Goal: Information Seeking & Learning: Learn about a topic

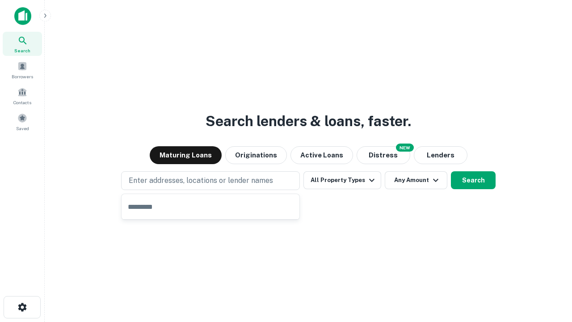
type input "**********"
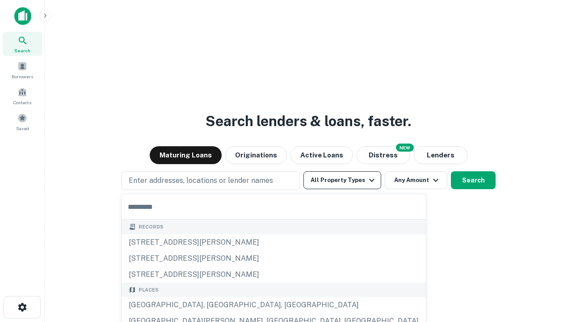
click at [342, 180] on button "All Property Types" at bounding box center [343, 180] width 78 height 18
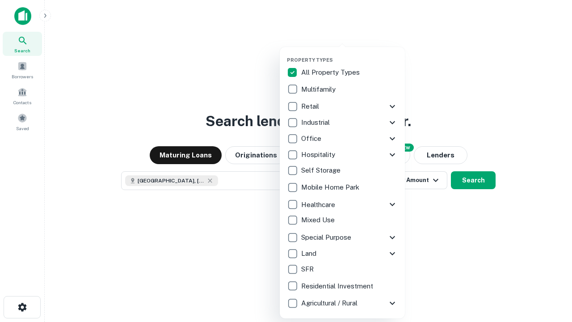
click at [350, 54] on button "button" at bounding box center [349, 54] width 125 height 0
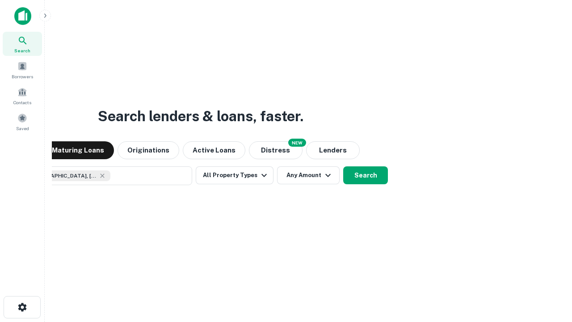
scroll to position [14, 0]
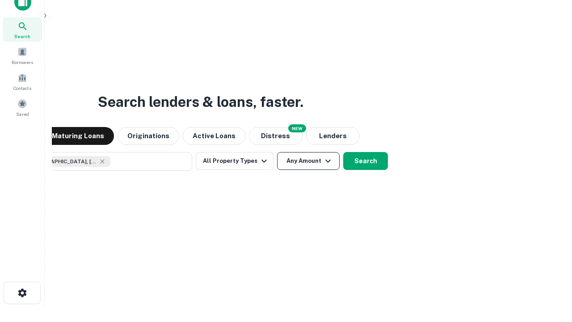
click at [277, 152] on button "Any Amount" at bounding box center [308, 161] width 63 height 18
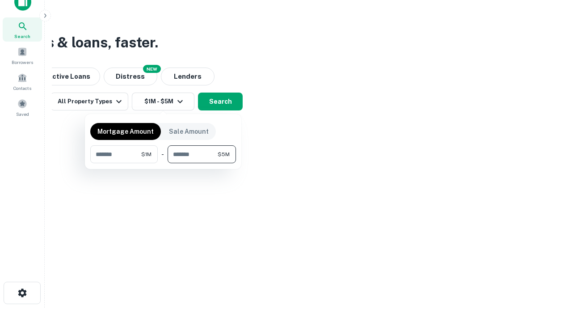
type input "*******"
click at [163, 163] on button "button" at bounding box center [163, 163] width 146 height 0
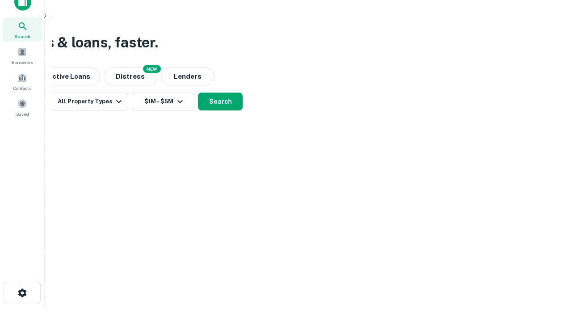
scroll to position [14, 0]
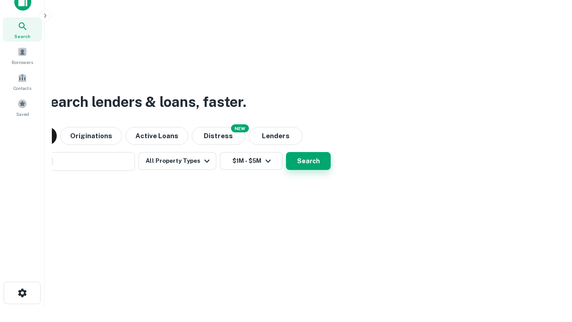
click at [286, 152] on button "Search" at bounding box center [308, 161] width 45 height 18
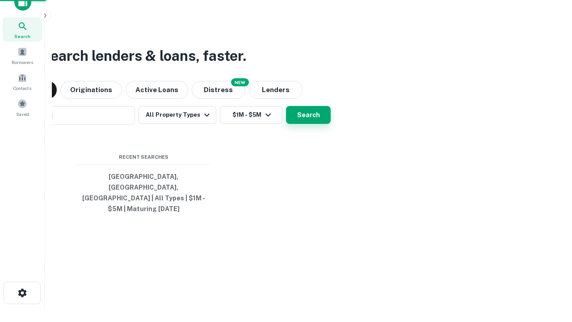
scroll to position [29, 253]
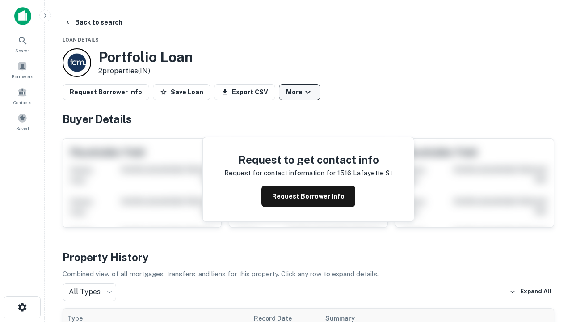
click at [300, 92] on button "More" at bounding box center [300, 92] width 42 height 16
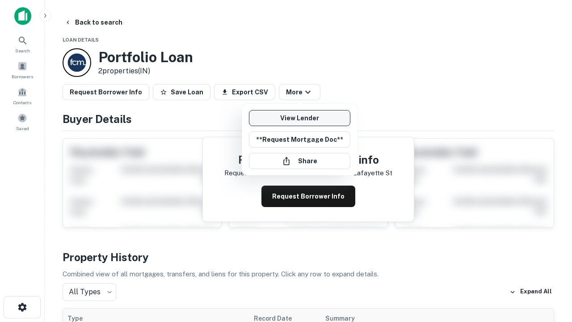
click at [300, 118] on link "View Lender" at bounding box center [299, 118] width 101 height 16
